Goal: Find specific page/section: Find specific page/section

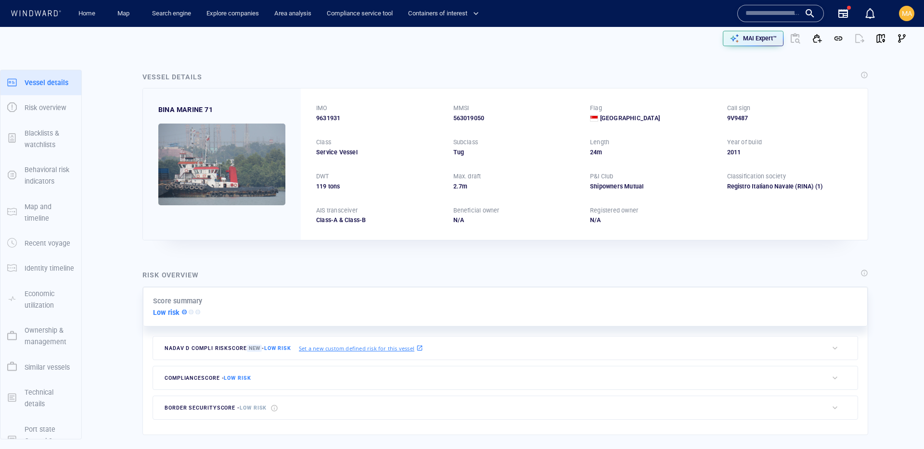
click at [763, 12] on input "text" at bounding box center [772, 13] width 55 height 14
paste input "*******"
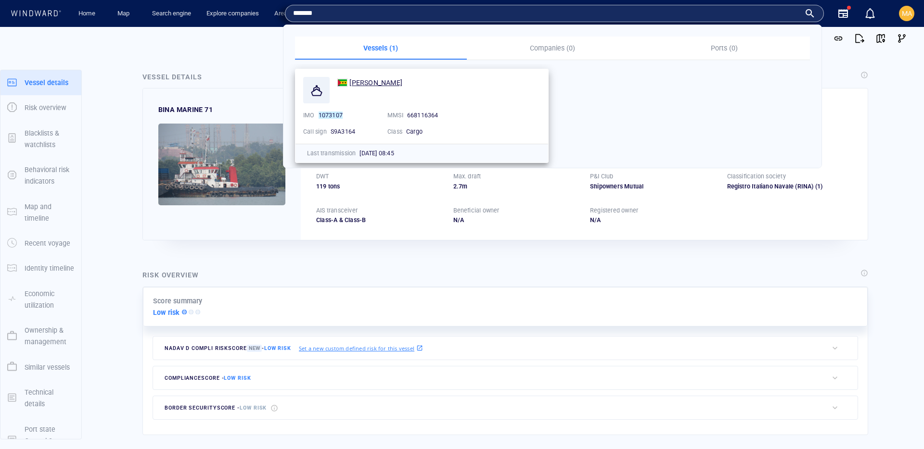
type input "*******"
click at [351, 86] on span "[PERSON_NAME]" at bounding box center [375, 83] width 53 height 8
